Goal: Find contact information: Find contact information

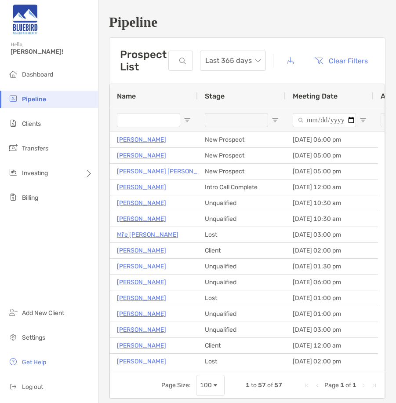
click at [209, 24] on h1 "Pipeline" at bounding box center [247, 22] width 277 height 16
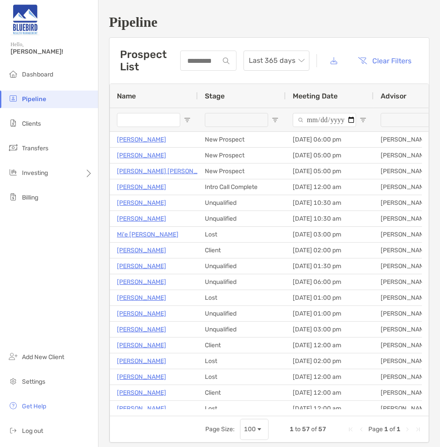
click at [328, 21] on h1 "Pipeline" at bounding box center [269, 22] width 321 height 16
drag, startPoint x: 350, startPoint y: 21, endPoint x: 339, endPoint y: 32, distance: 15.6
click at [350, 21] on h1 "Pipeline" at bounding box center [269, 22] width 321 height 16
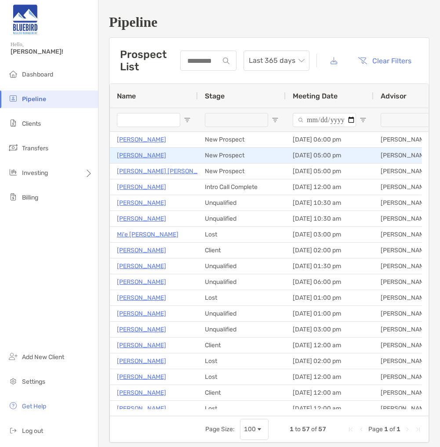
click at [130, 157] on p "Jeff Davis" at bounding box center [141, 155] width 49 height 11
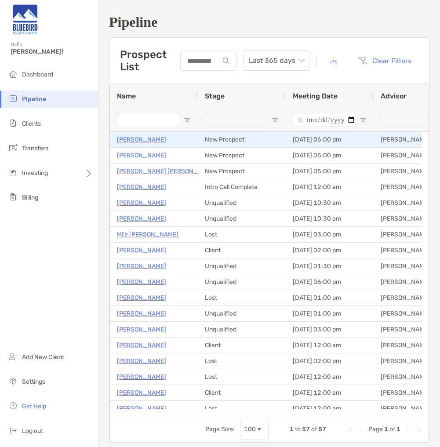
click at [146, 140] on p "[PERSON_NAME]" at bounding box center [141, 139] width 49 height 11
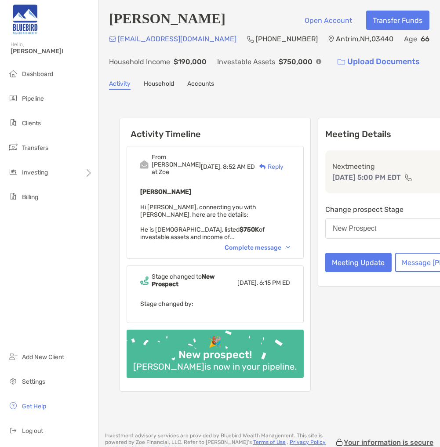
click at [225, 252] on div "Complete message" at bounding box center [258, 247] width 66 height 7
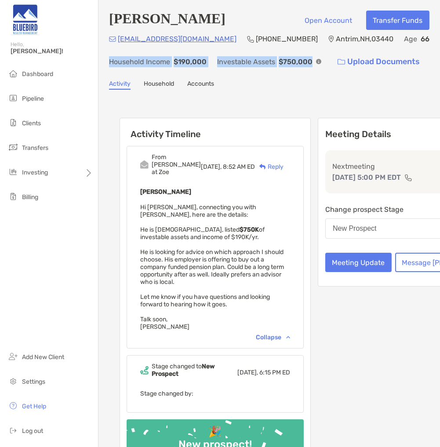
drag, startPoint x: 109, startPoint y: 57, endPoint x: 310, endPoint y: 59, distance: 200.5
click at [310, 59] on div "vantrim09@gmail.com (603) 808-1565 Antrim , NH , 03440 Age 66 Household Income …" at bounding box center [269, 52] width 321 height 38
copy div "Household Income $190,000 Investable Assets $750,000"
click at [353, 98] on div "Jeff Davis Open Account Transfer Funds vantrim09@gmail.com (603) 808-1565 Antri…" at bounding box center [269, 257] width 342 height 514
drag, startPoint x: 141, startPoint y: 230, endPoint x: 256, endPoint y: 342, distance: 160.1
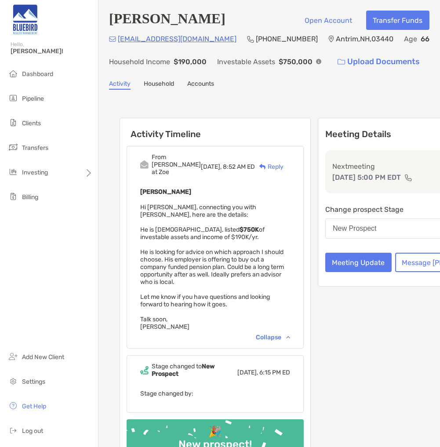
click at [256, 342] on div "From Paul at Zoe Today, 8:52 AM ED Reply Jeff Davis Hi Keith, connecting you wi…" at bounding box center [215, 247] width 177 height 203
copy span "Hi Keith, connecting you with Jeff, here are the details: He is 66 years old, l…"
click at [366, 90] on div "Jeff Davis Open Account Transfer Funds vantrim09@gmail.com (603) 808-1565 Antri…" at bounding box center [269, 257] width 342 height 514
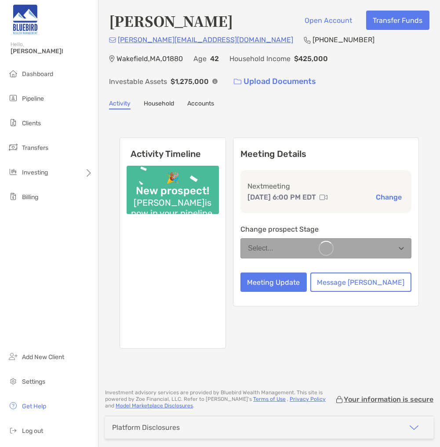
click at [135, 24] on h4 "[PERSON_NAME]" at bounding box center [171, 21] width 124 height 20
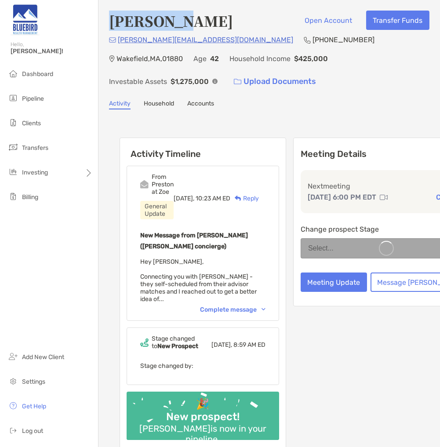
click at [135, 24] on h4 "[PERSON_NAME]" at bounding box center [171, 21] width 124 height 20
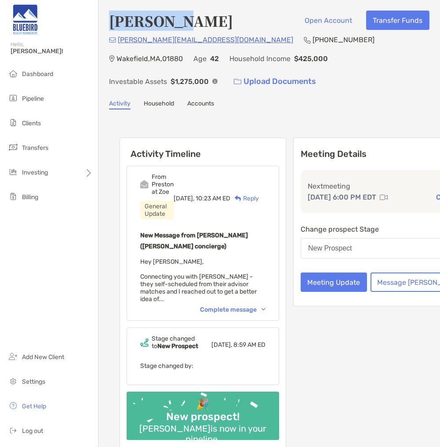
drag, startPoint x: 0, startPoint y: 0, endPoint x: 124, endPoint y: 26, distance: 126.2
click at [124, 26] on h4 "[PERSON_NAME]" at bounding box center [171, 21] width 124 height 20
drag, startPoint x: 110, startPoint y: 22, endPoint x: 177, endPoint y: 20, distance: 66.9
click at [177, 20] on h4 "[PERSON_NAME]" at bounding box center [171, 21] width 124 height 20
copy h4 "Lawrence"
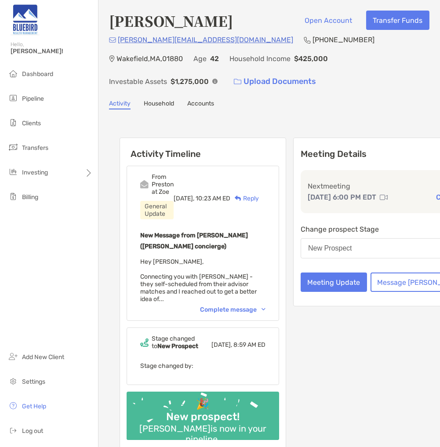
click at [206, 22] on h4 "[PERSON_NAME]" at bounding box center [171, 21] width 124 height 20
copy h4 "Penta"
drag, startPoint x: 213, startPoint y: 38, endPoint x: 119, endPoint y: 36, distance: 93.7
click at [119, 36] on div "Lawrence.Penta@gmail.com (617) 285-5459 Wakefield , MA , 01880 Age 42 Household…" at bounding box center [269, 62] width 321 height 57
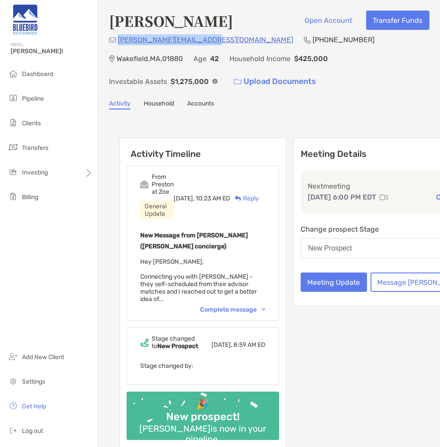
copy p "[PERSON_NAME][EMAIL_ADDRESS][DOMAIN_NAME]"
drag, startPoint x: 282, startPoint y: 38, endPoint x: 230, endPoint y: 37, distance: 52.8
click at [230, 37] on div "Lawrence.Penta@gmail.com (617) 285-5459 Wakefield , MA , 01880 Age 42 Household…" at bounding box center [269, 62] width 321 height 57
copy p "[PHONE_NUMBER]"
drag, startPoint x: 371, startPoint y: 37, endPoint x: 298, endPoint y: 37, distance: 73.0
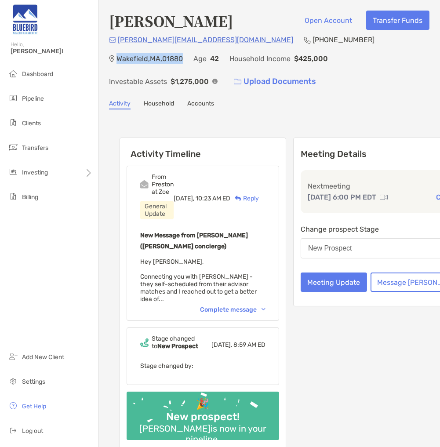
click at [298, 37] on div "Lawrence.Penta@gmail.com (617) 285-5459 Wakefield , MA , 01880 Age 42 Household…" at bounding box center [269, 62] width 321 height 57
copy p "Wakefield , MA , 01880"
click at [339, 93] on div "Lawrence Penta Open Account Transfer Funds Lawrence.Penta@gmail.com (617) 285-5…" at bounding box center [269, 243] width 342 height 486
